Goal: Information Seeking & Learning: Learn about a topic

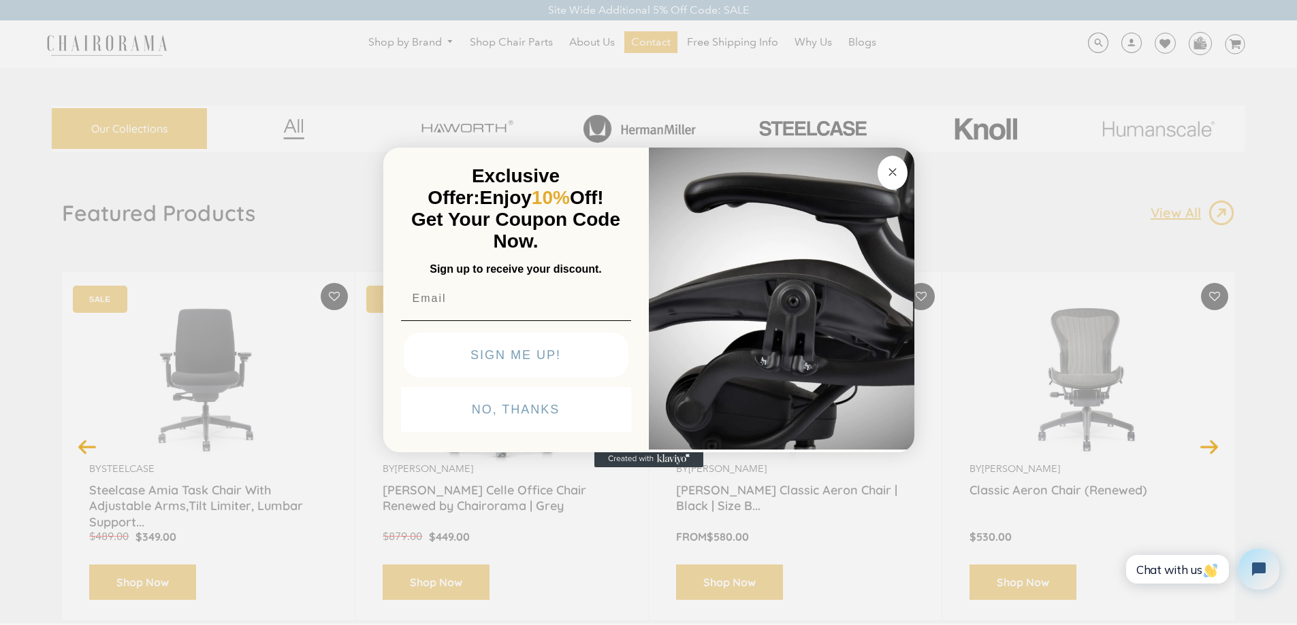
click at [892, 172] on icon "Close dialog" at bounding box center [892, 172] width 7 height 7
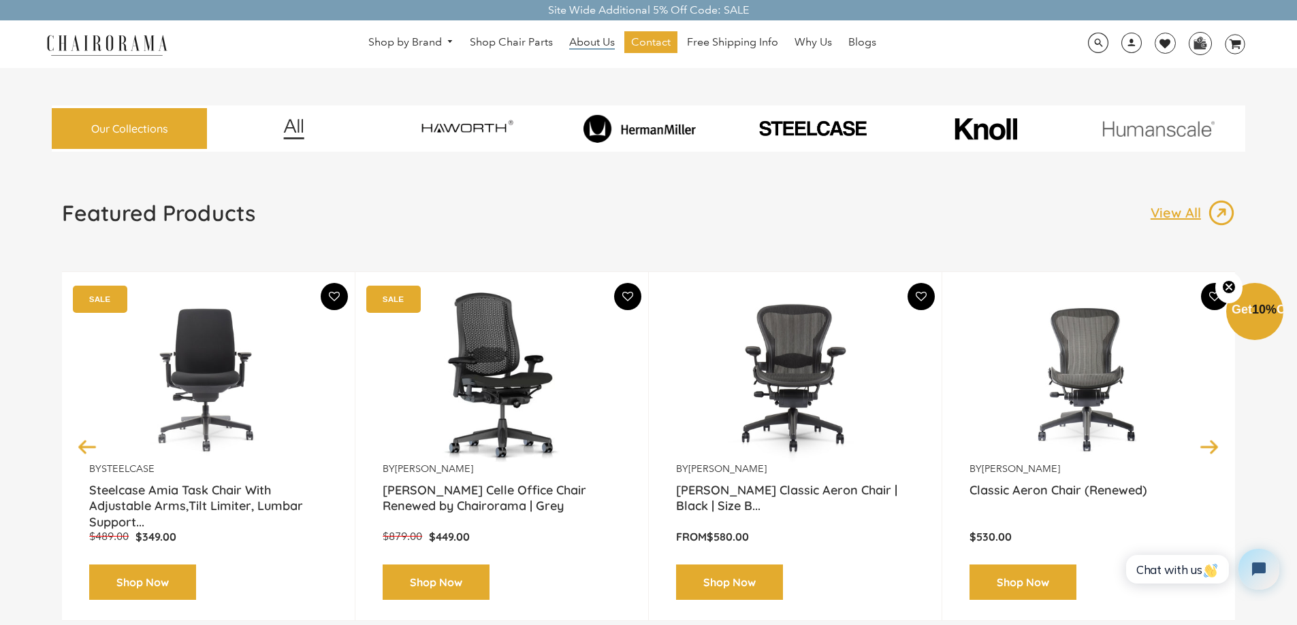
click at [604, 47] on span "About Us" at bounding box center [592, 42] width 46 height 14
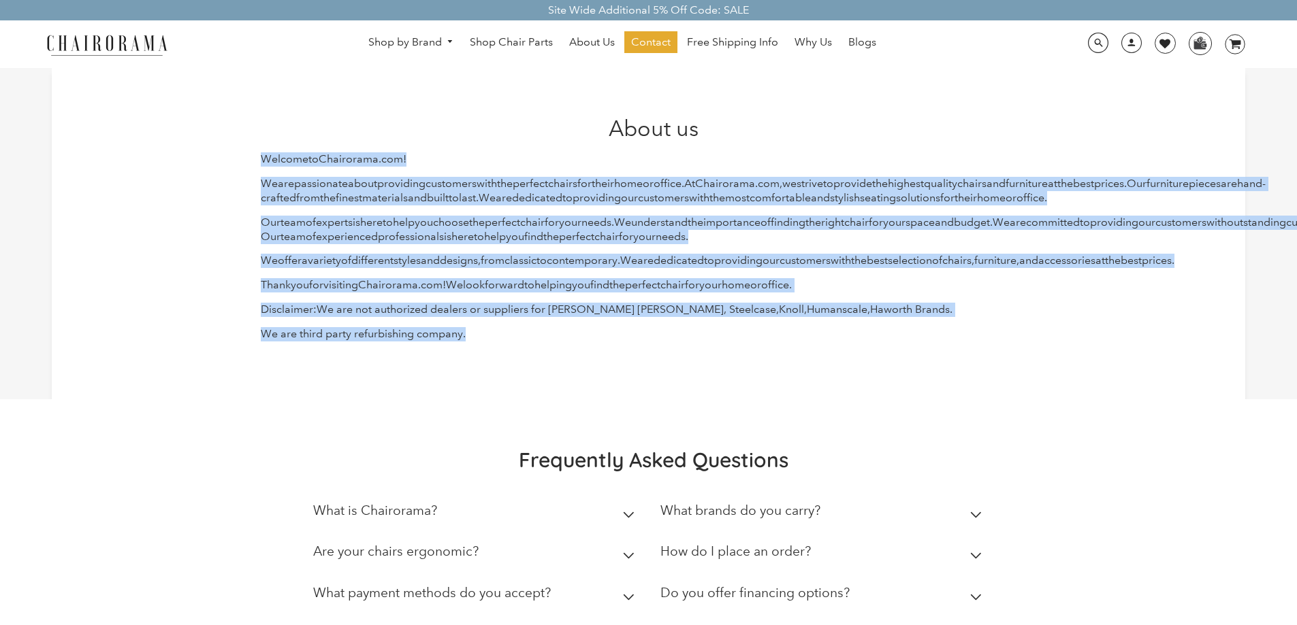
drag, startPoint x: 248, startPoint y: 154, endPoint x: 555, endPoint y: 367, distance: 373.2
click at [579, 380] on div "About us Welcome to Chair orama . com ! We are passionate about providing custo…" at bounding box center [648, 233] width 1193 height 331
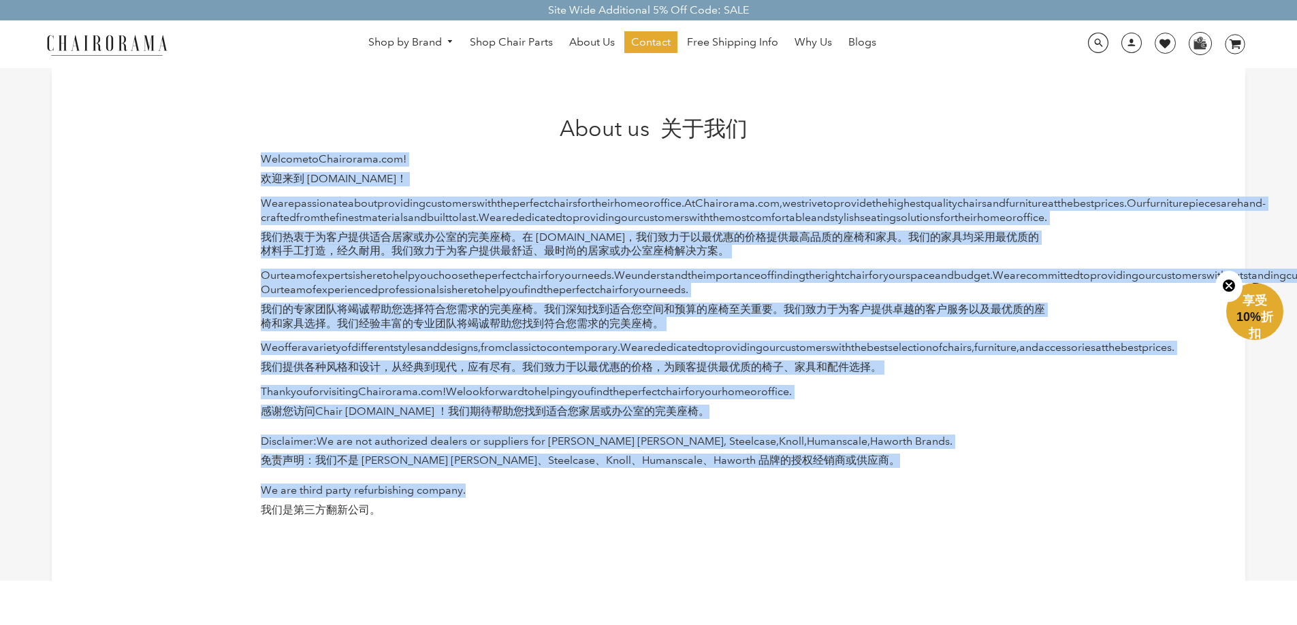
click at [1054, 216] on div "About us 关于我们 Welcome to Chair orama . com ! 欢迎来到 Chairorama.com！ We are passio…" at bounding box center [648, 324] width 1193 height 513
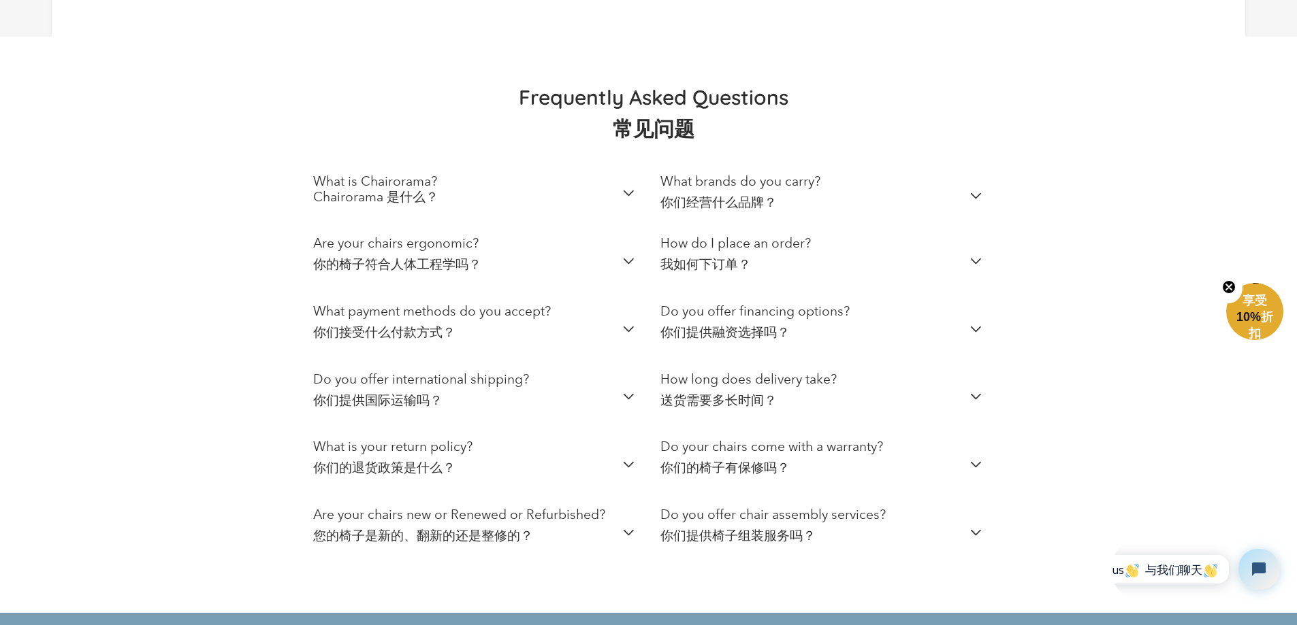
scroll to position [613, 0]
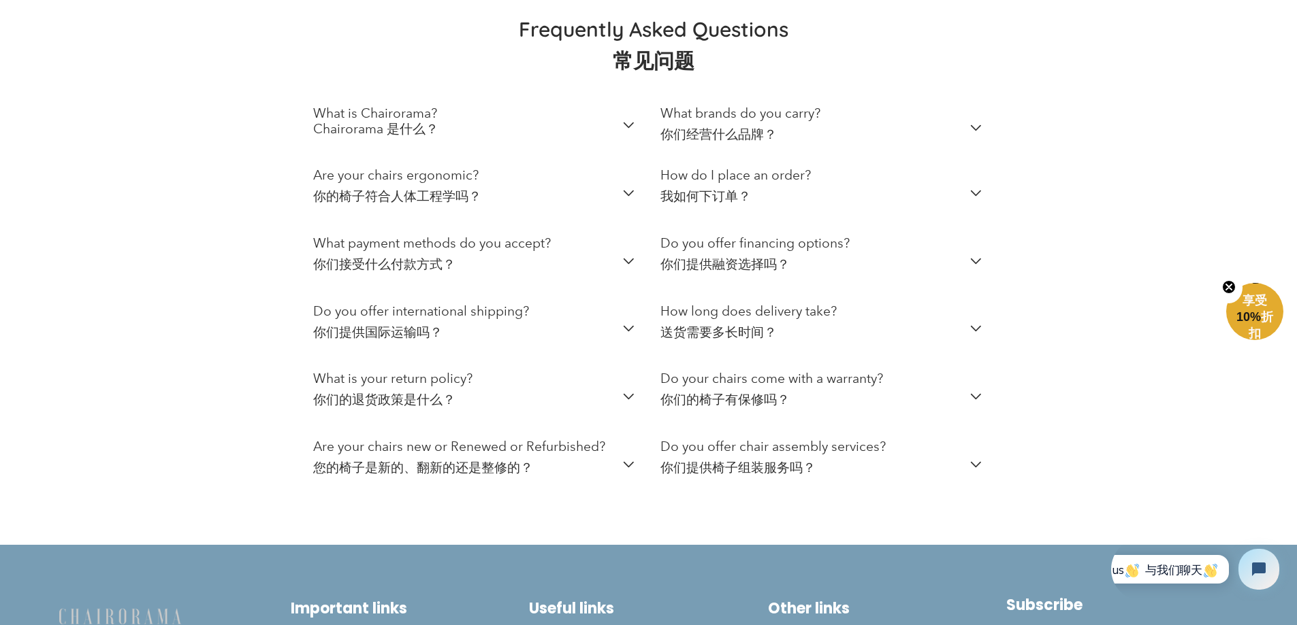
click at [460, 476] on font "您的椅子是新的、翻新的还是整修的？" at bounding box center [423, 468] width 220 height 16
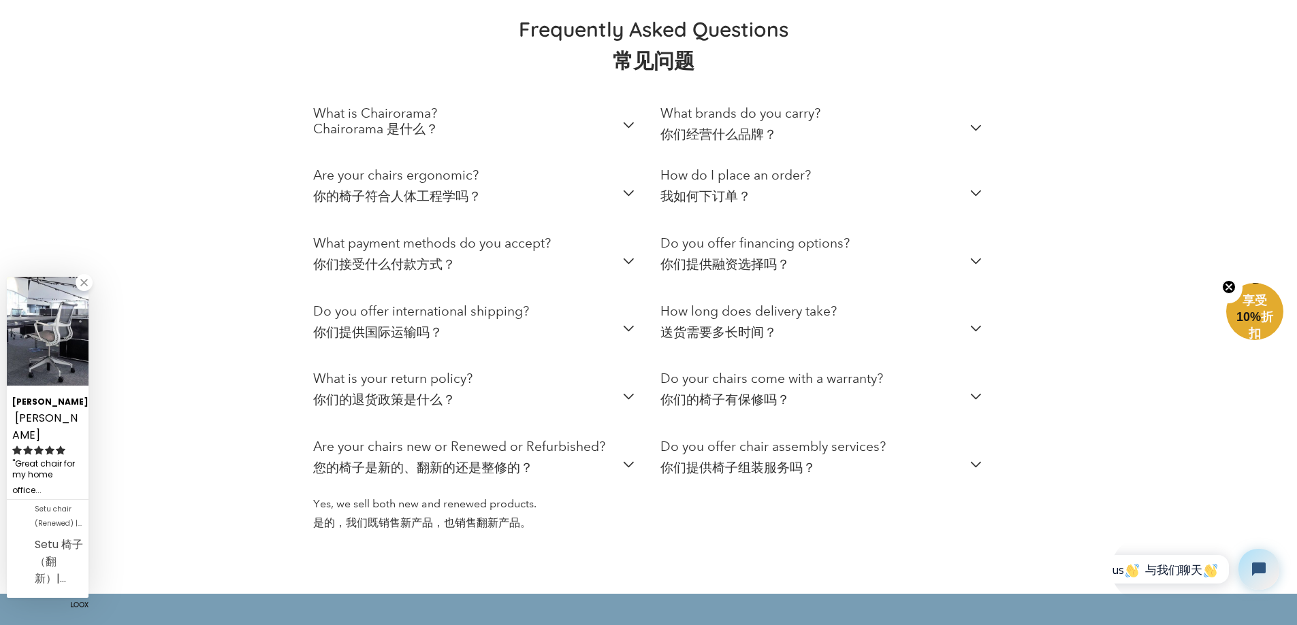
click at [704, 413] on h2 "Do your chairs come with a warranty? 你们的椅子有保修吗？" at bounding box center [771, 392] width 223 height 42
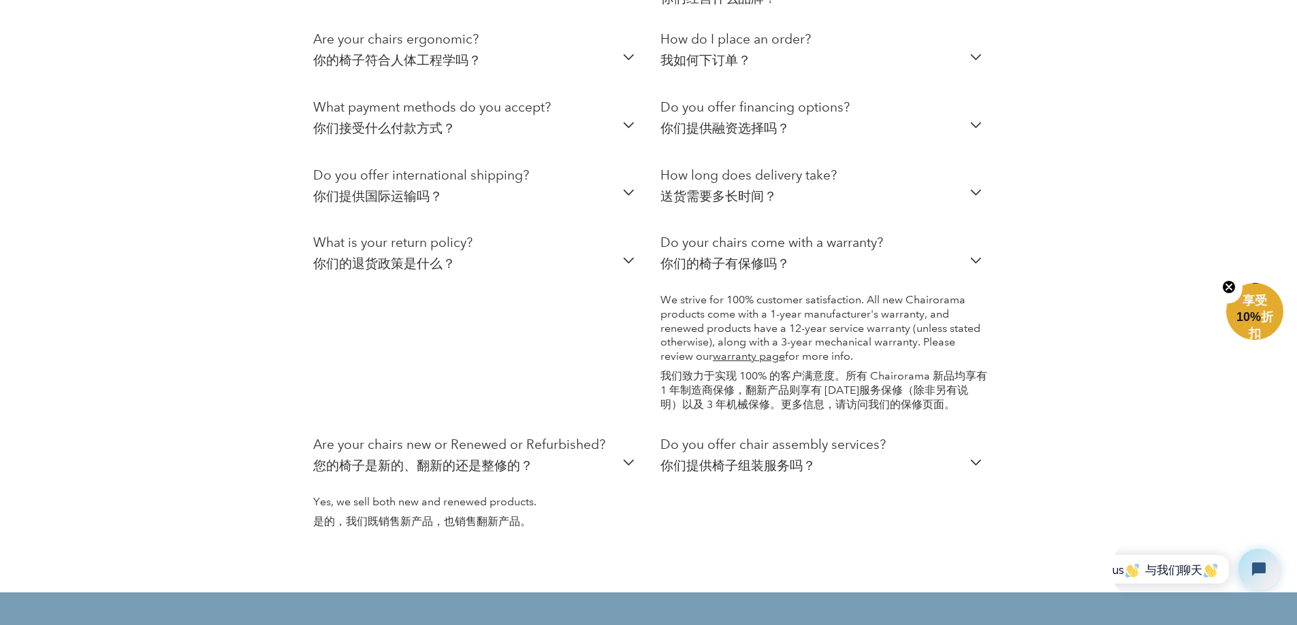
scroll to position [817, 0]
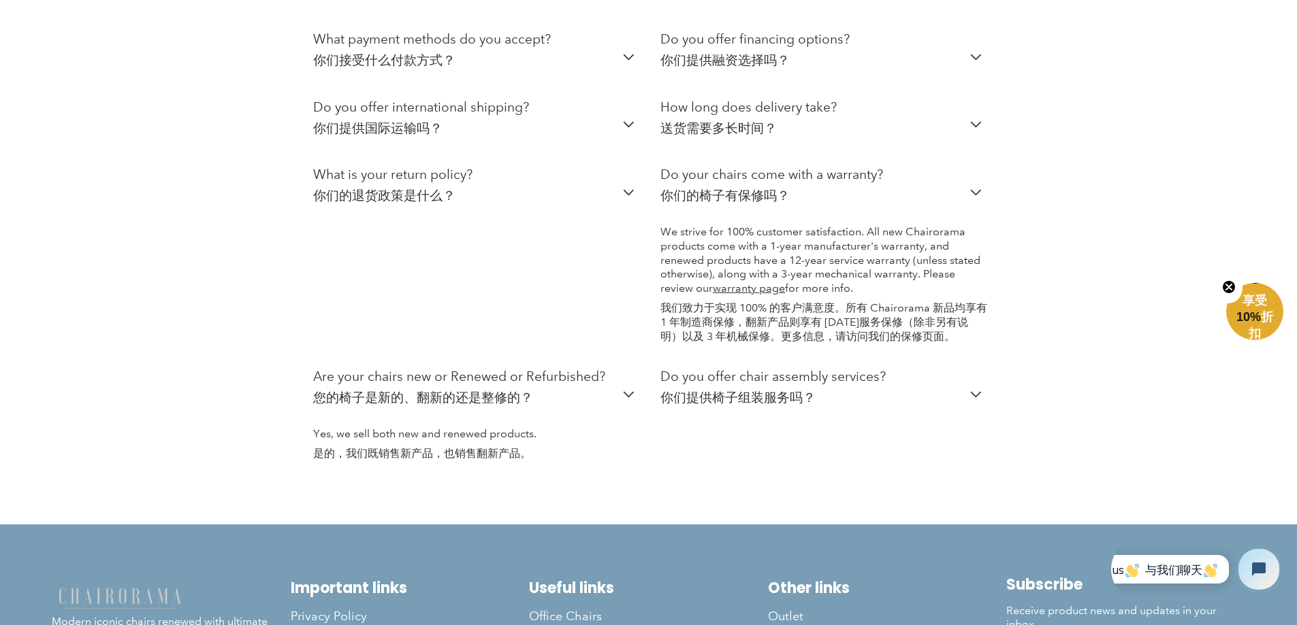
click at [928, 427] on summary "Do you offer chair assembly services? 你们提供椅子组装服务吗？" at bounding box center [823, 393] width 327 height 68
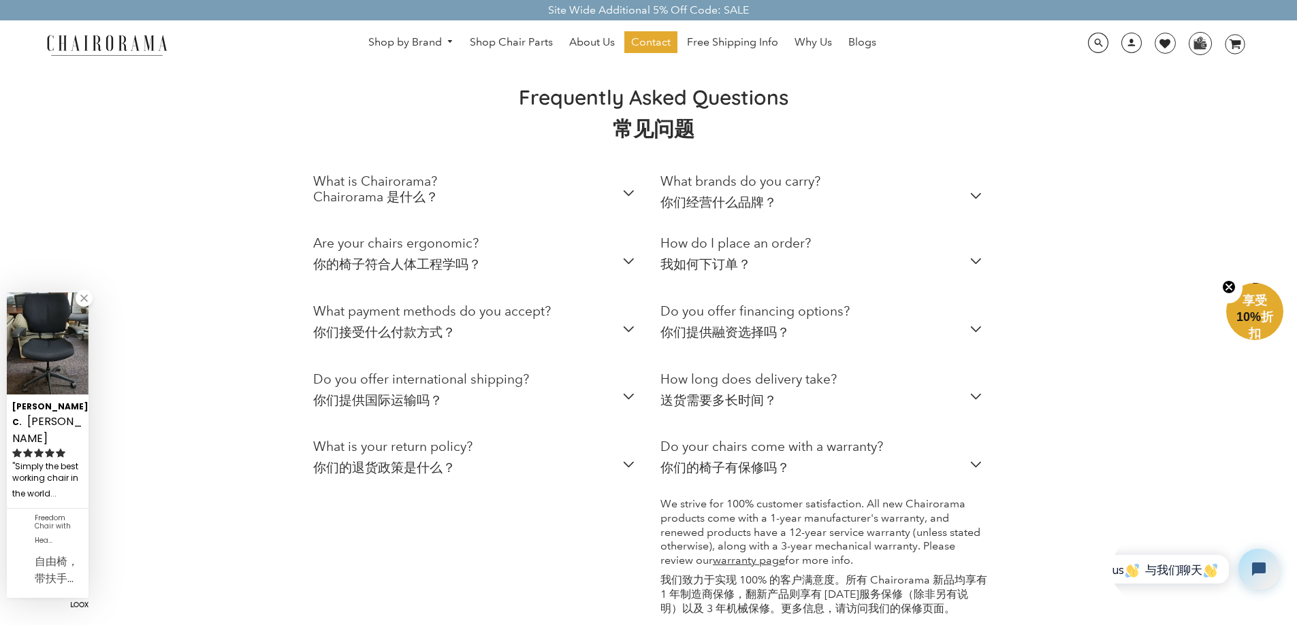
scroll to position [408, 0]
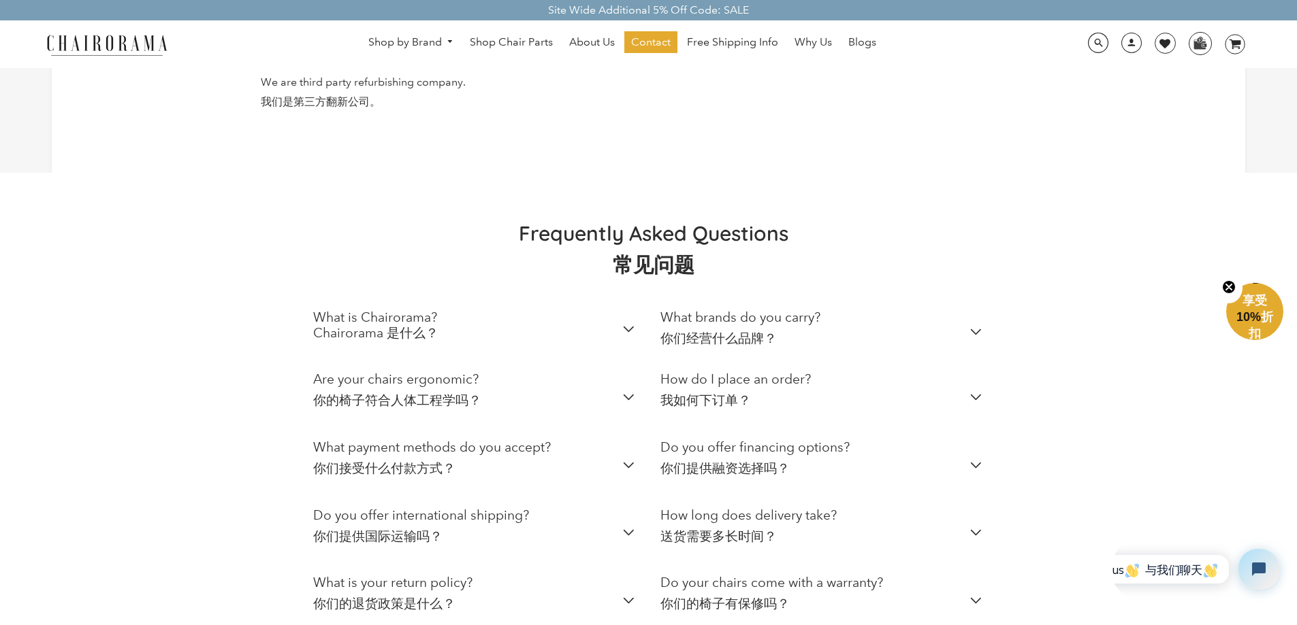
click at [813, 429] on summary "How do I place an order? 我如何下订单？" at bounding box center [823, 396] width 327 height 68
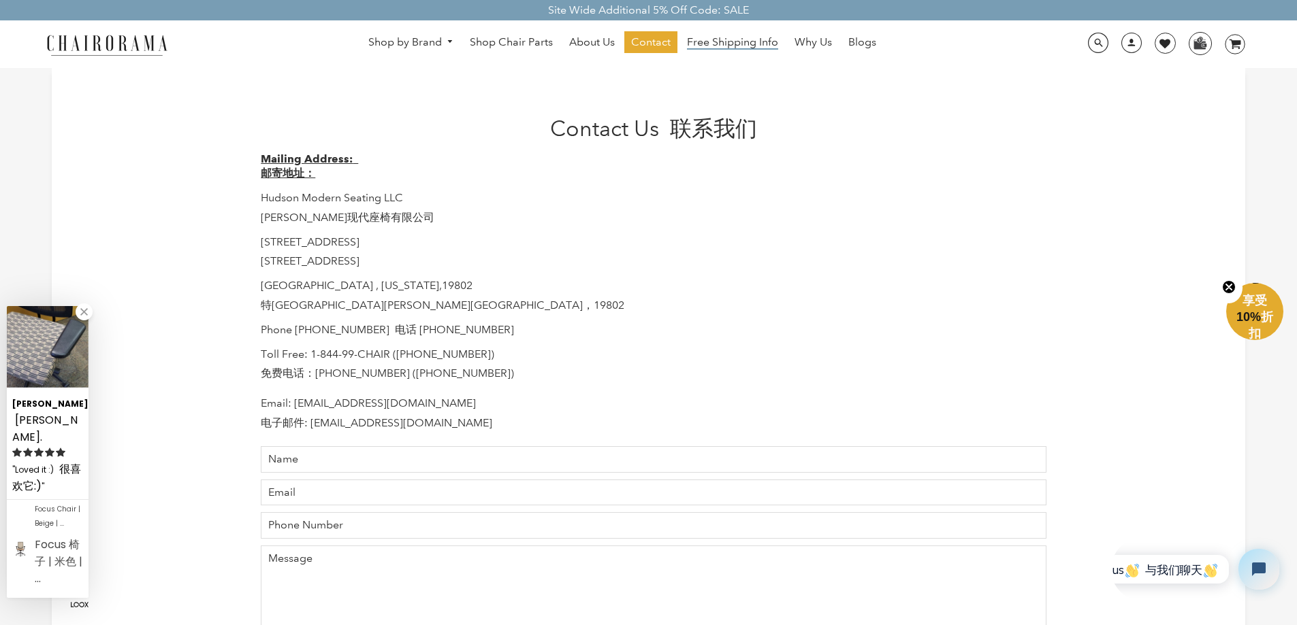
click at [743, 42] on span "Free Shipping Info" at bounding box center [732, 42] width 91 height 14
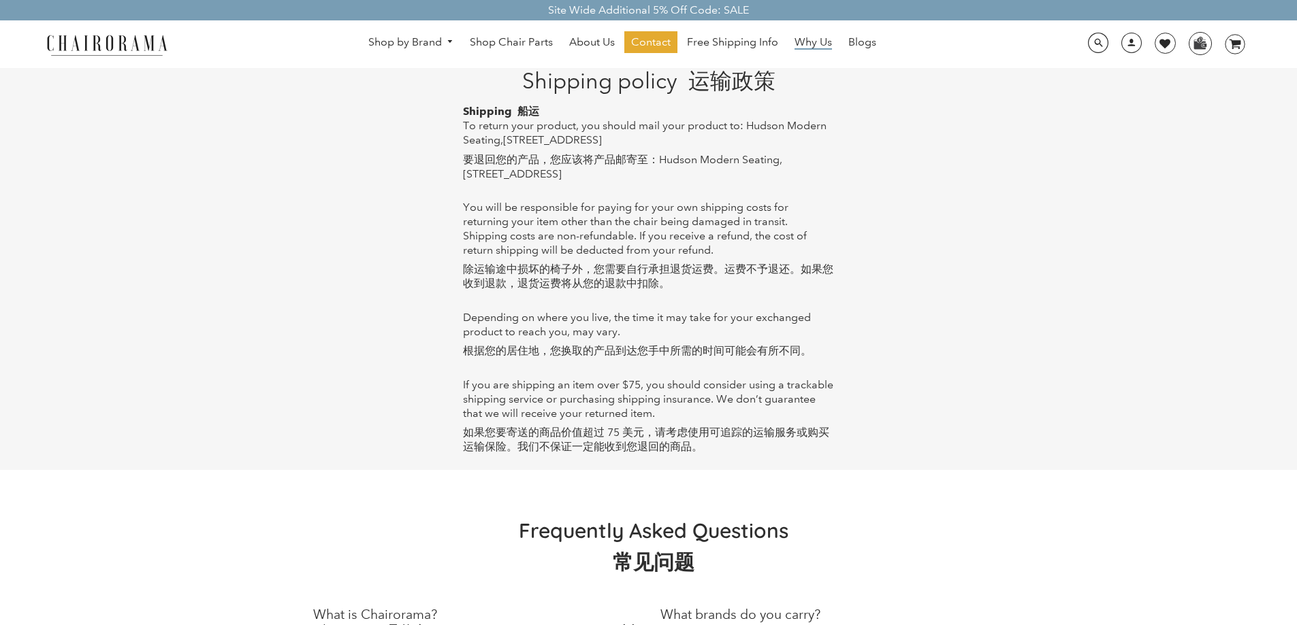
click at [812, 48] on span "Why Us" at bounding box center [812, 42] width 37 height 14
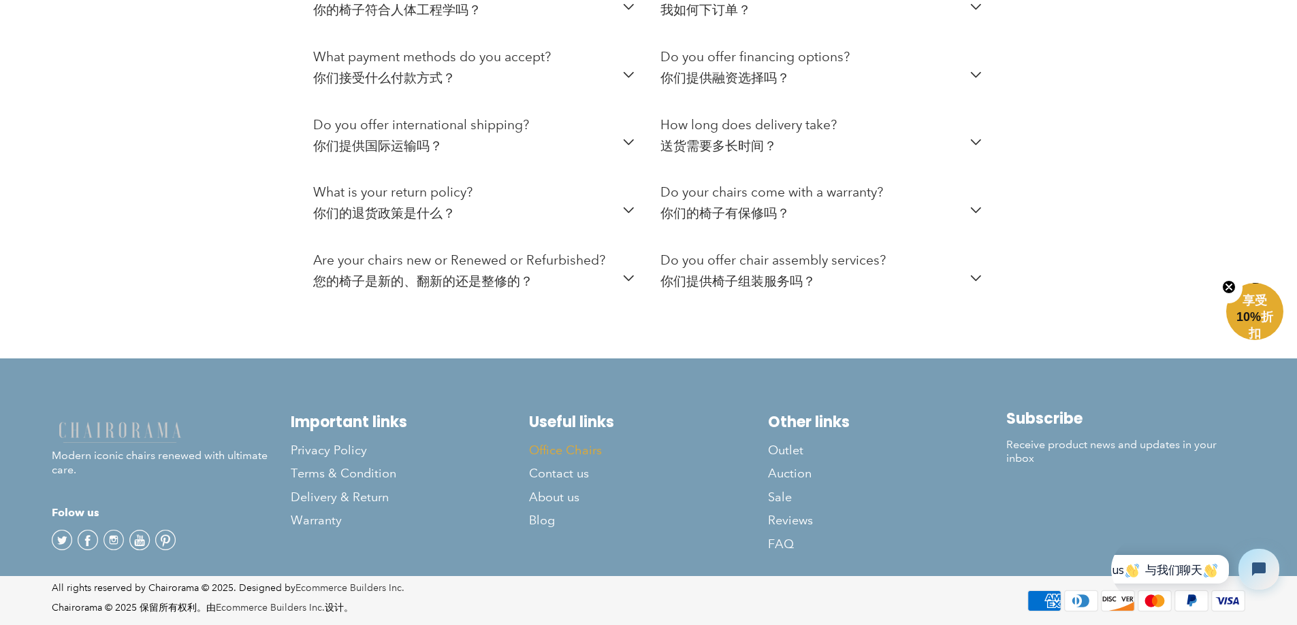
click at [566, 439] on link "Office Chairs" at bounding box center [648, 450] width 239 height 23
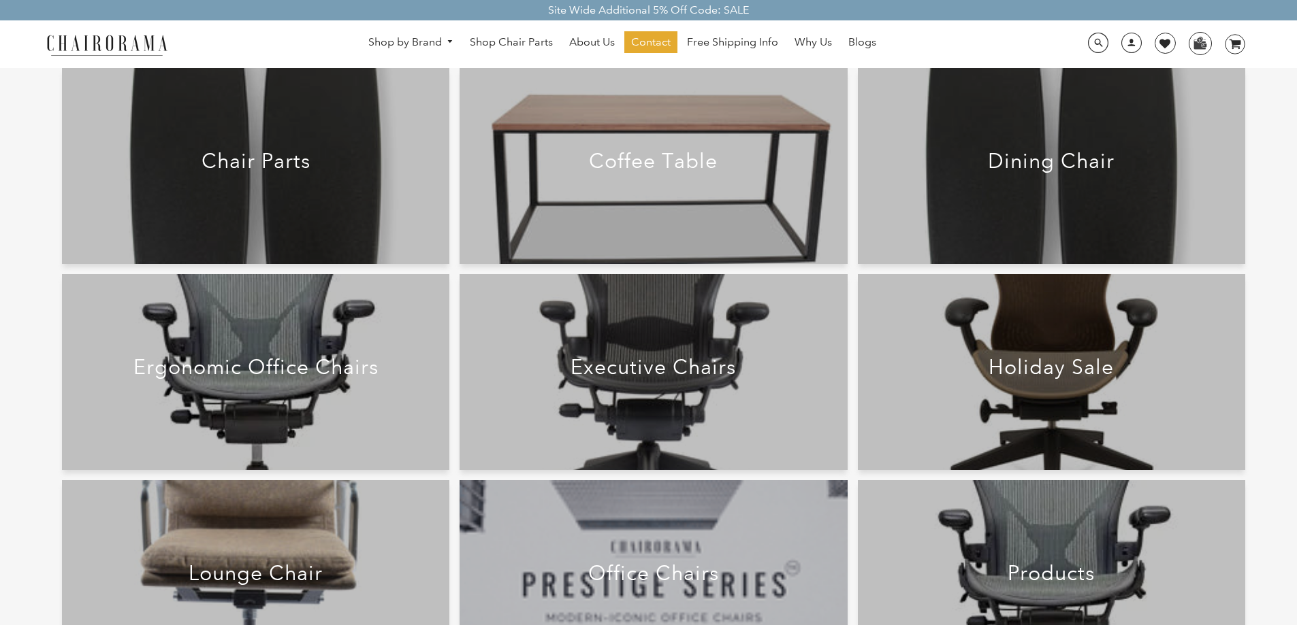
click at [852, 270] on div "Chair Parts Coffee Table Dining Chair Ergonomic Office Chairs" at bounding box center [648, 231] width 1193 height 327
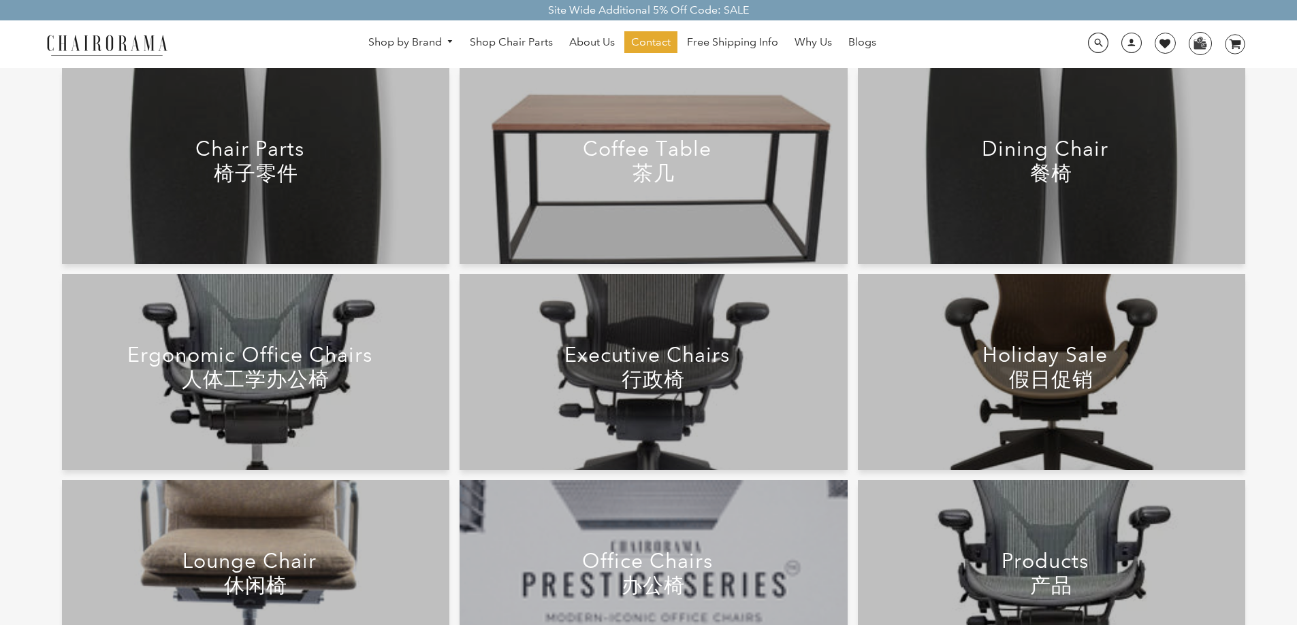
scroll to position [136, 0]
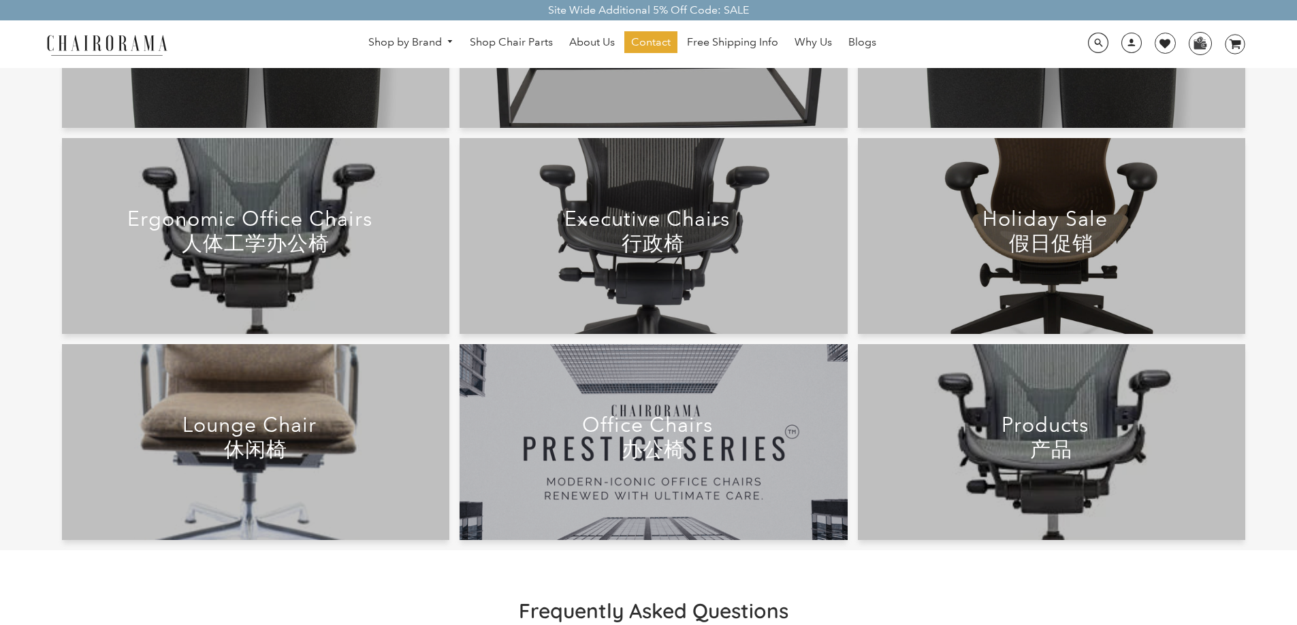
click at [749, 409] on div at bounding box center [652, 442] width 387 height 196
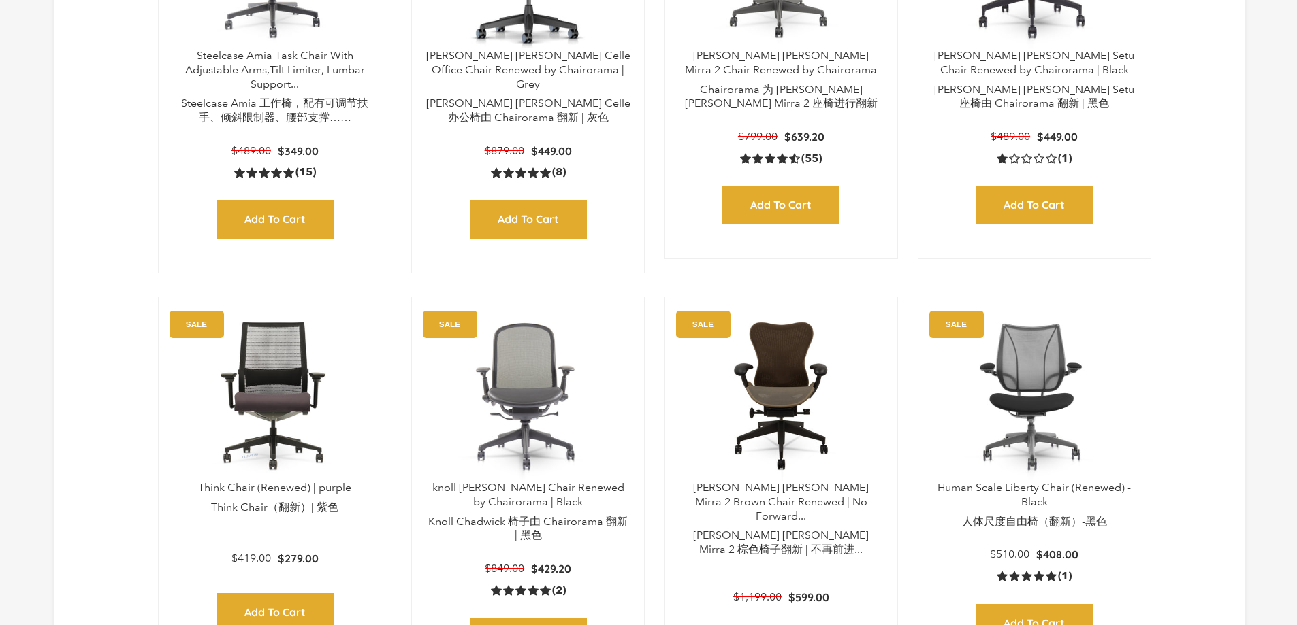
scroll to position [818, 0]
